Goal: Task Accomplishment & Management: Complete application form

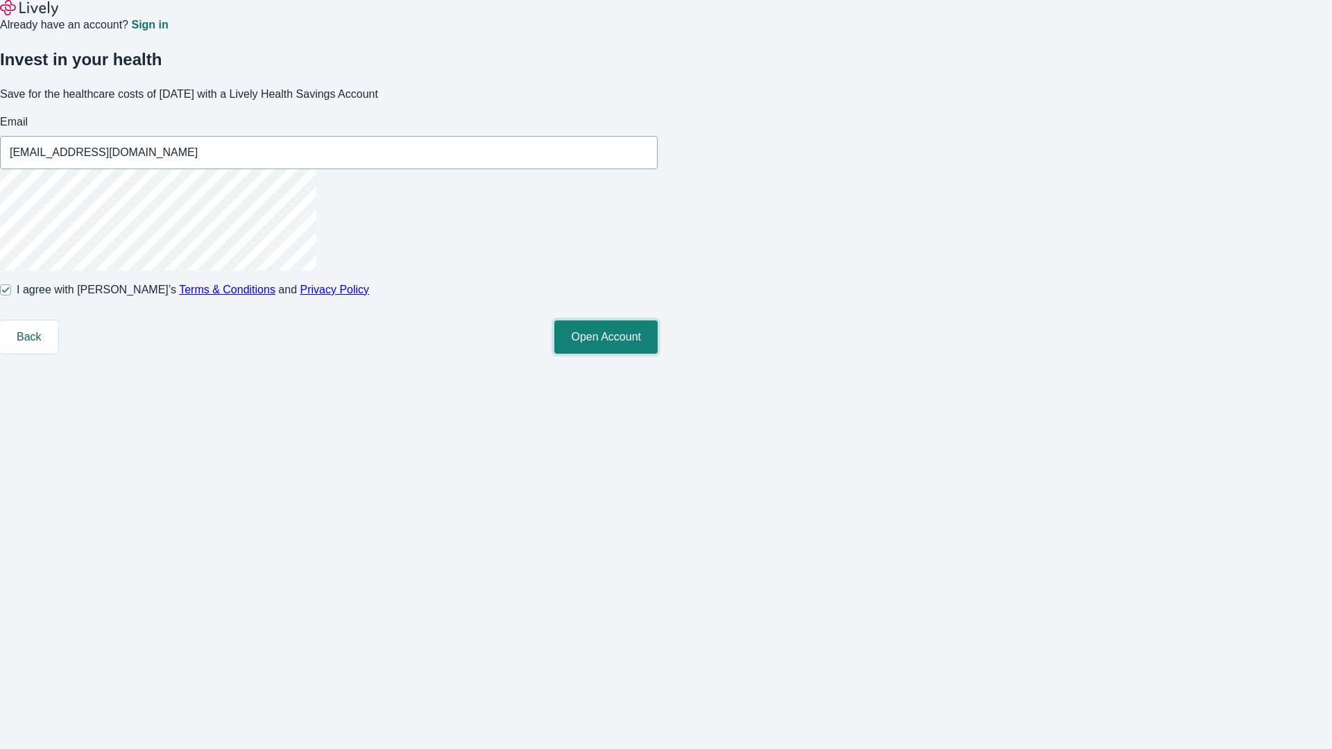
click at [657, 354] on button "Open Account" at bounding box center [605, 336] width 103 height 33
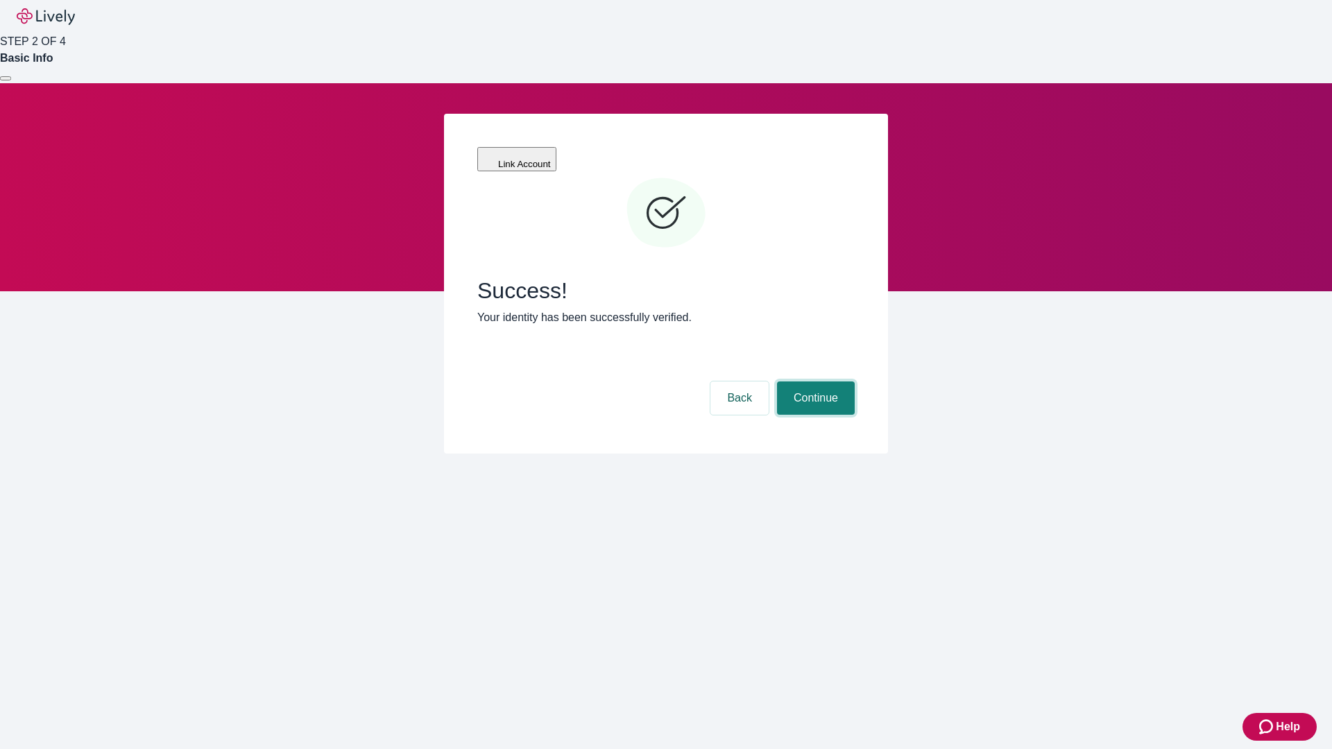
click at [814, 381] on button "Continue" at bounding box center [816, 397] width 78 height 33
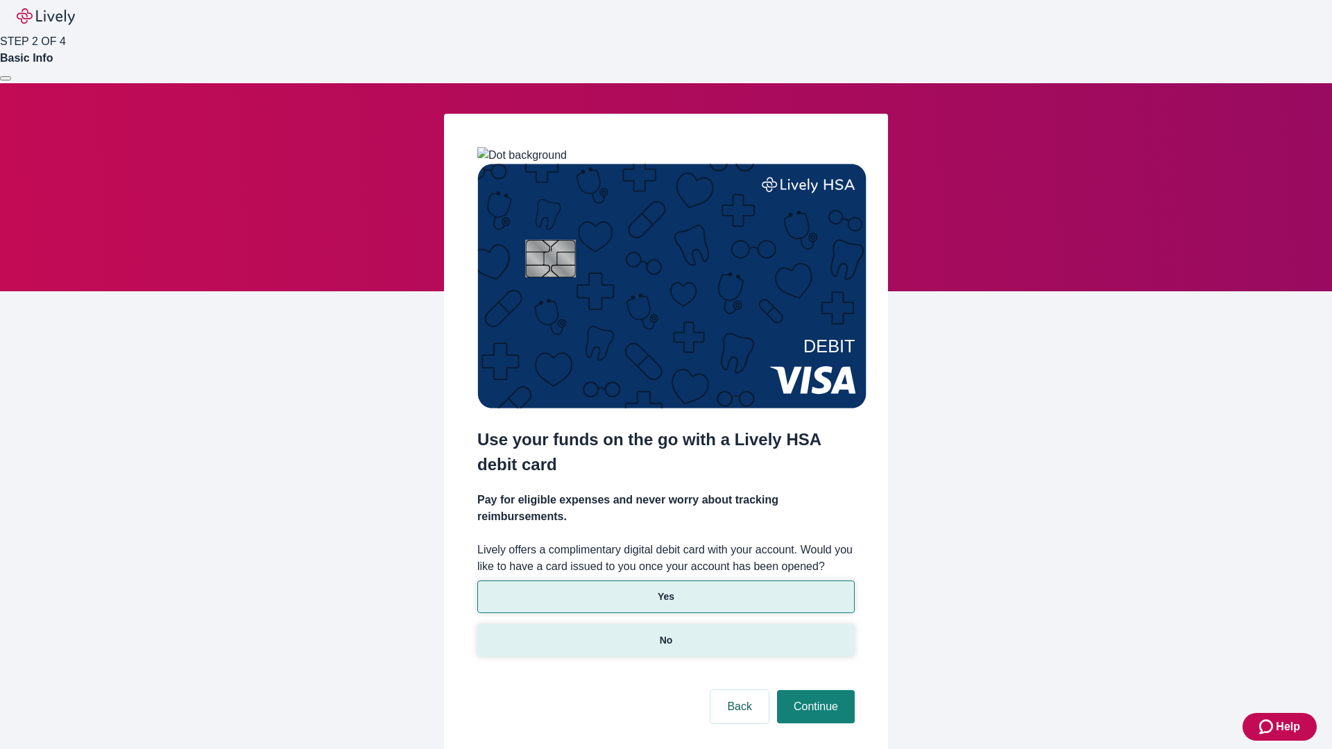
click at [665, 633] on p "No" at bounding box center [666, 640] width 13 height 15
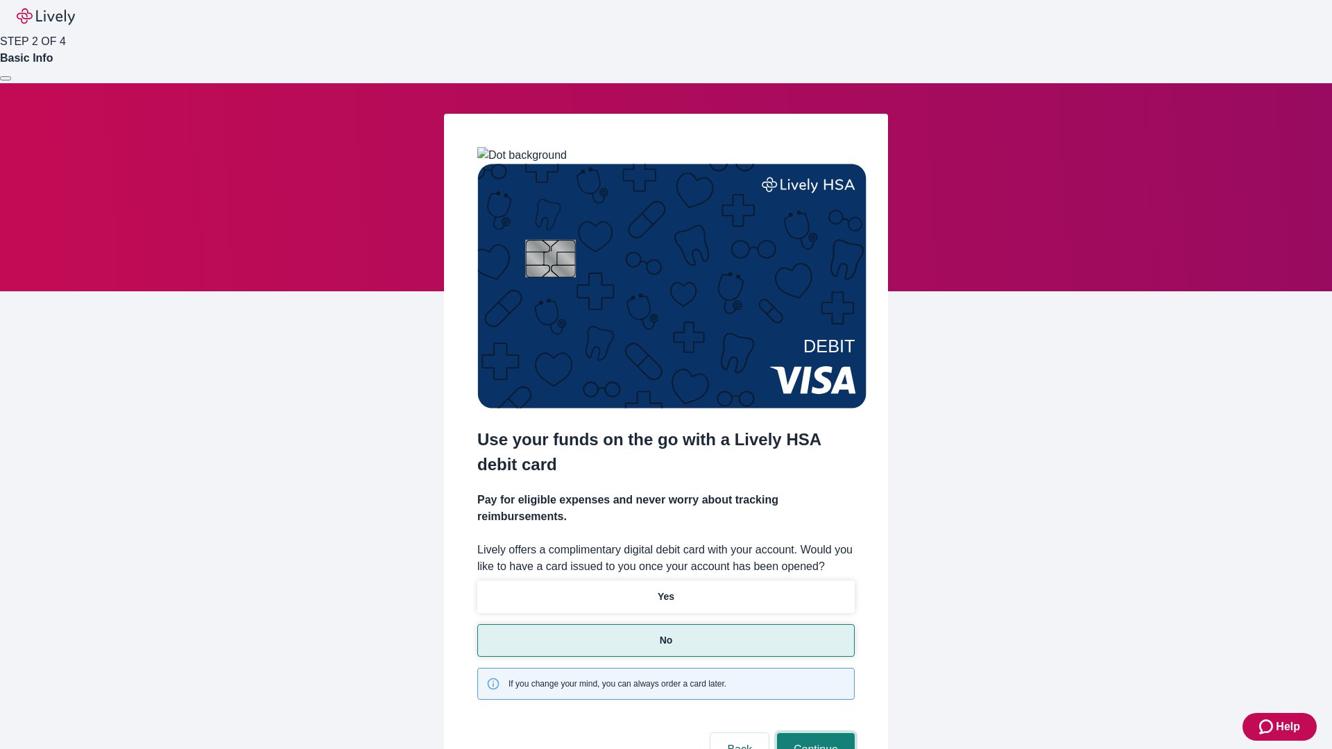
click at [814, 733] on button "Continue" at bounding box center [816, 749] width 78 height 33
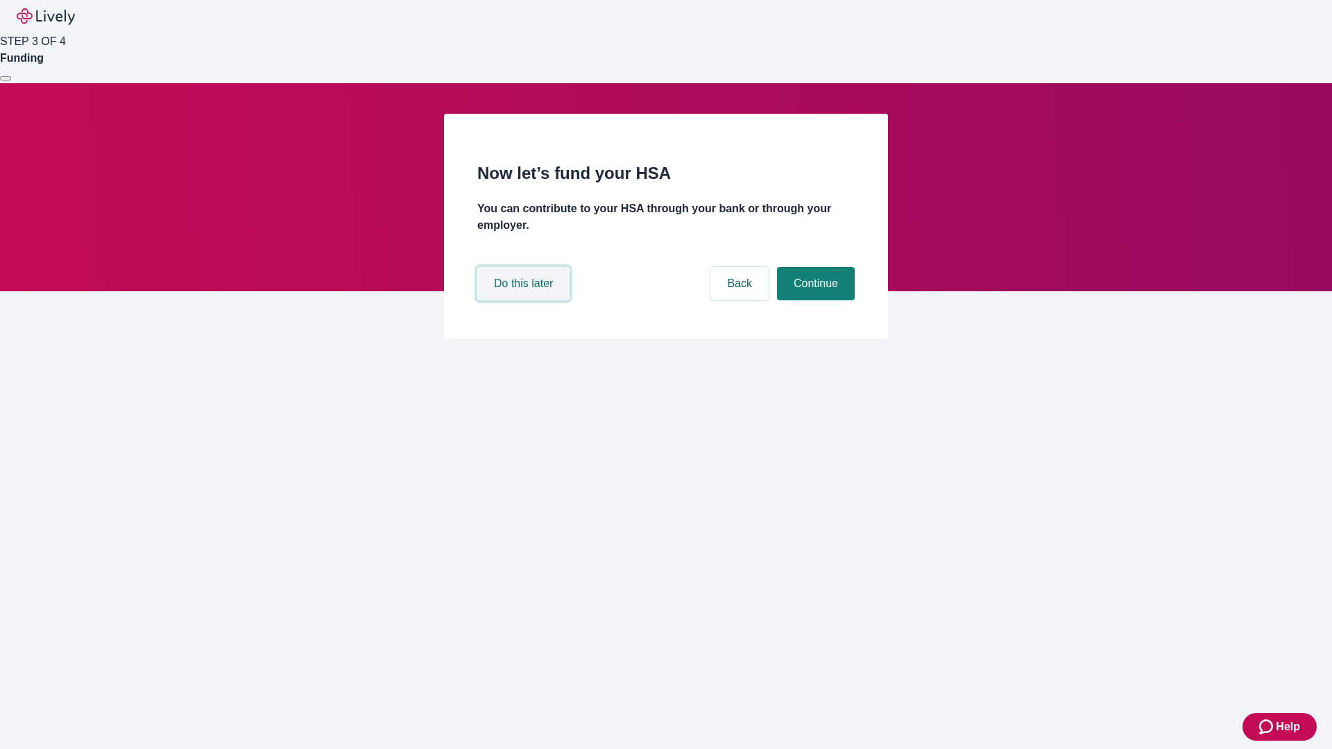
click at [525, 300] on button "Do this later" at bounding box center [523, 283] width 92 height 33
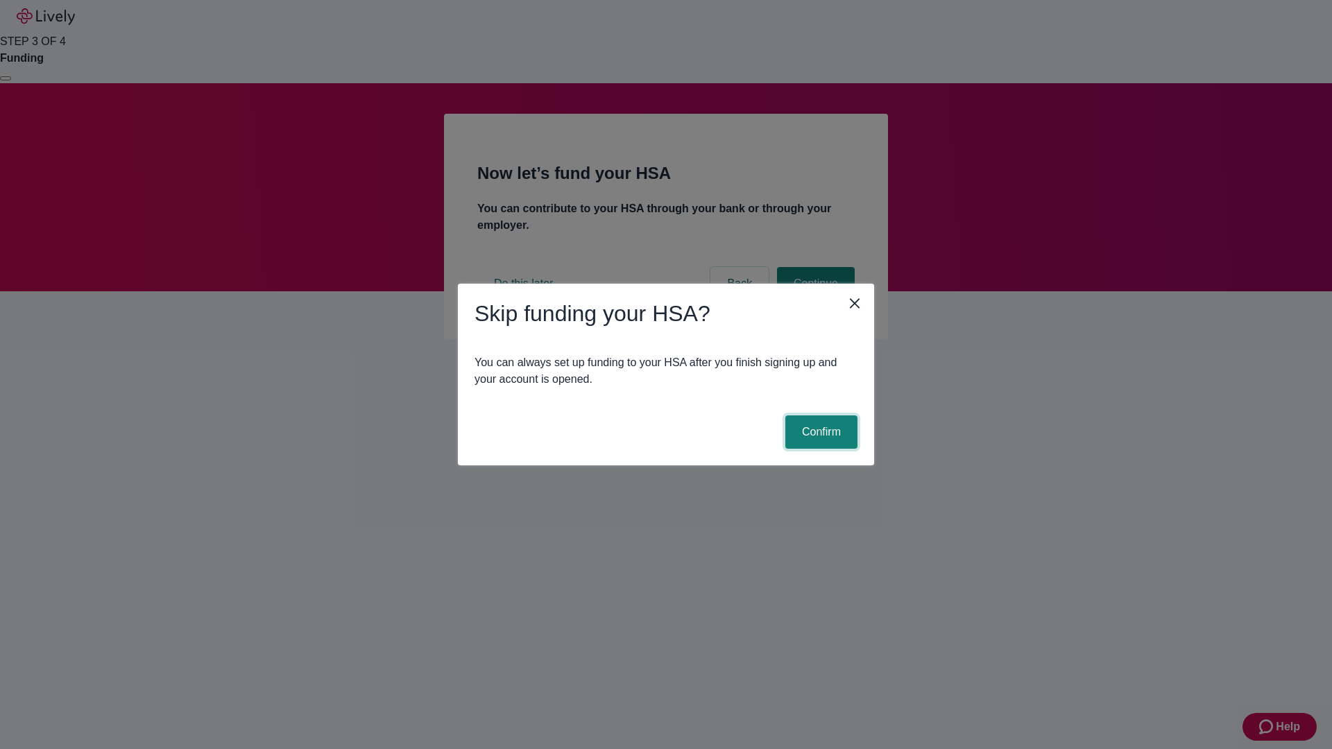
click at [819, 432] on button "Confirm" at bounding box center [821, 431] width 72 height 33
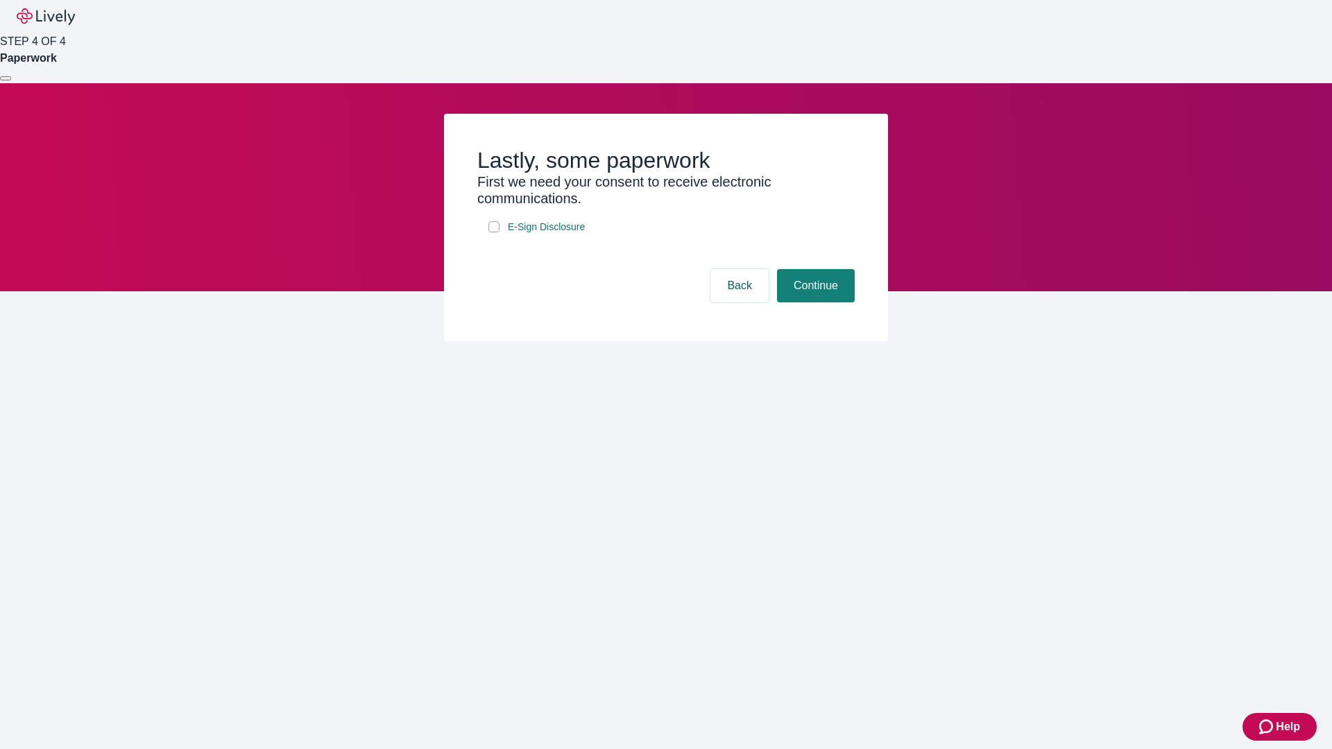
click at [494, 232] on input "E-Sign Disclosure" at bounding box center [493, 226] width 11 height 11
checkbox input "true"
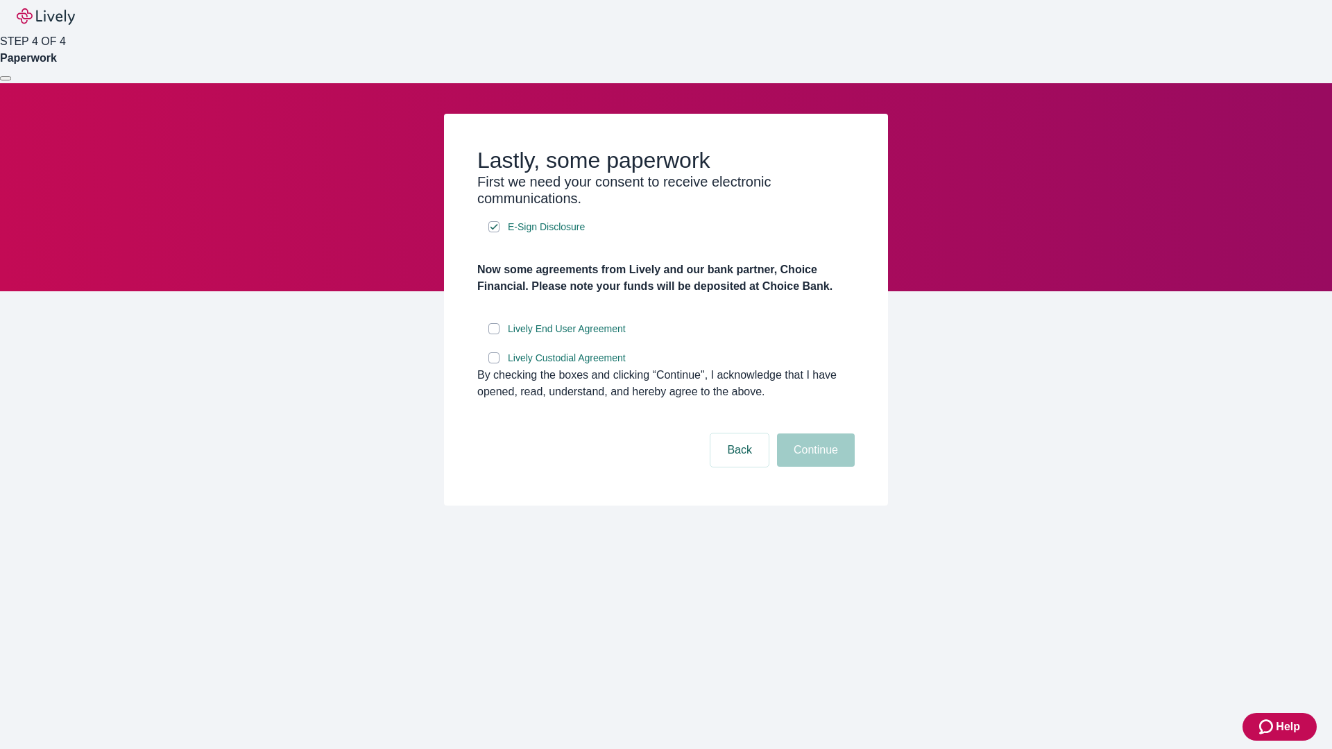
click at [494, 334] on input "Lively End User Agreement" at bounding box center [493, 328] width 11 height 11
checkbox input "true"
click at [494, 363] on input "Lively Custodial Agreement" at bounding box center [493, 357] width 11 height 11
checkbox input "true"
click at [814, 467] on button "Continue" at bounding box center [816, 449] width 78 height 33
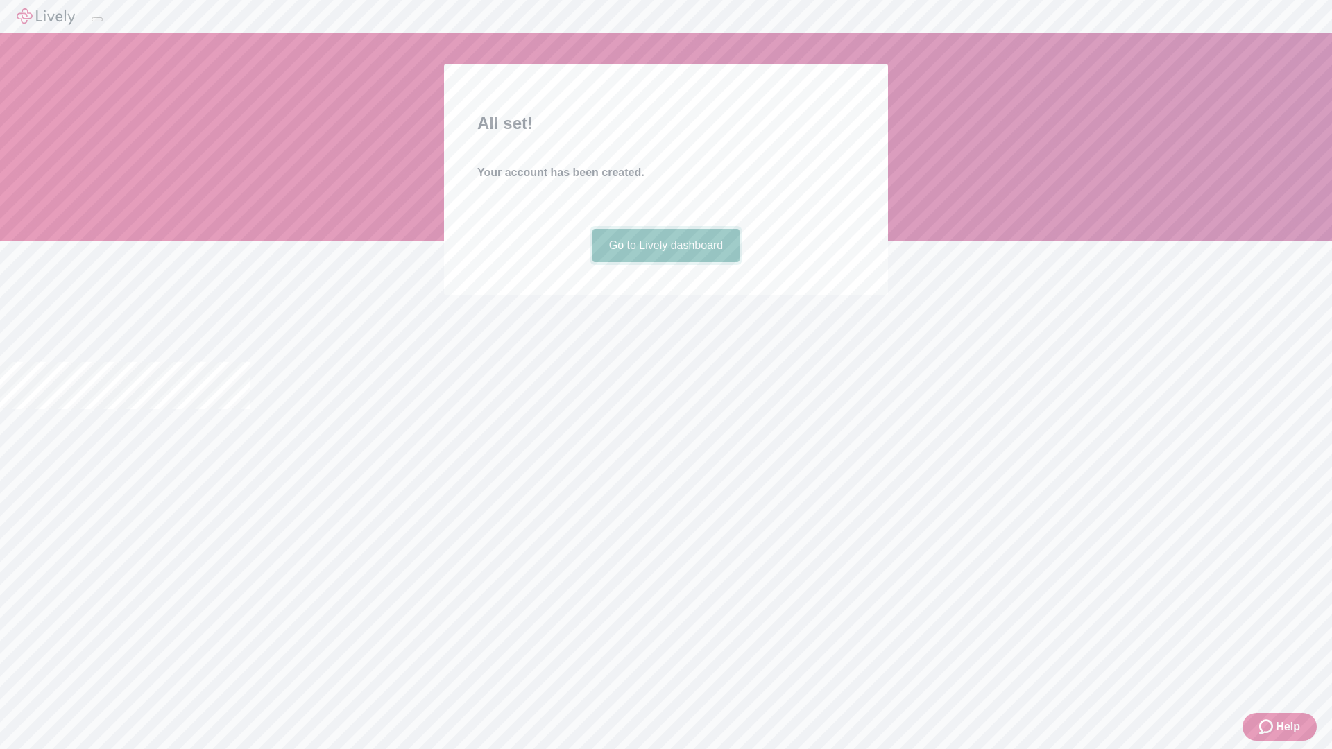
click at [665, 262] on link "Go to Lively dashboard" at bounding box center [666, 245] width 148 height 33
